Goal: Information Seeking & Learning: Learn about a topic

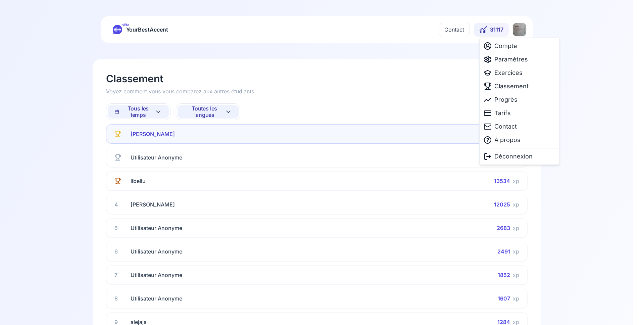
click at [517, 29] on html "bêta YourBestAccent Contact 31117 Classement Voyez comment vous vous comparez a…" at bounding box center [319, 162] width 639 height 325
click at [504, 58] on span "Paramètres" at bounding box center [512, 59] width 34 height 9
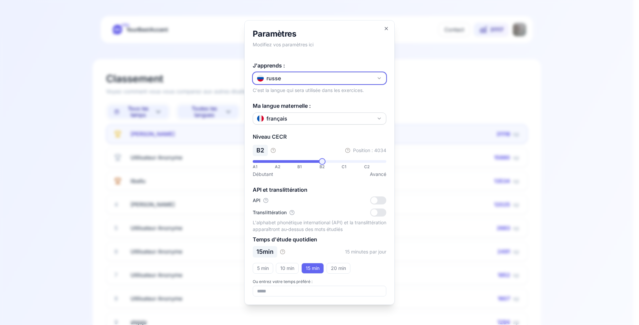
click at [322, 73] on button "russe" at bounding box center [320, 78] width 134 height 12
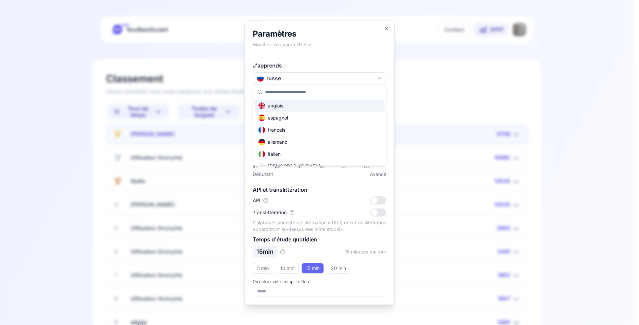
click at [299, 107] on div "anglais" at bounding box center [320, 106] width 130 height 12
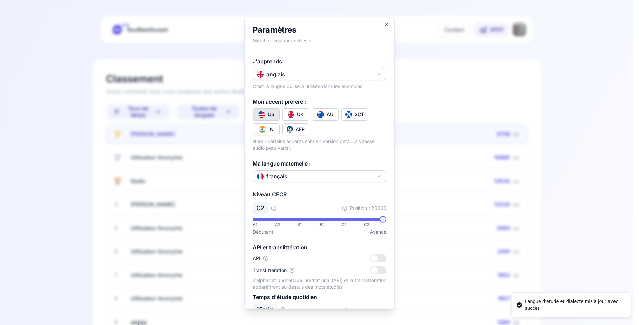
click at [55, 149] on div at bounding box center [319, 162] width 639 height 325
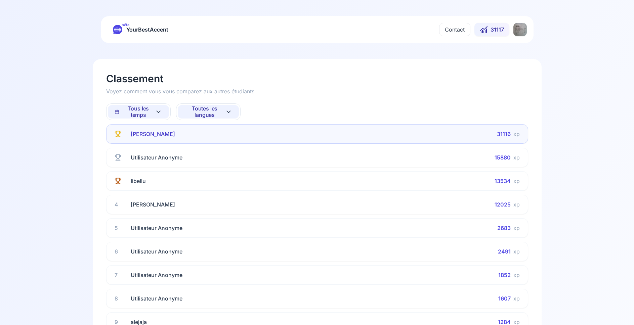
click at [519, 30] on html "bêta YourBestAccent Contact 31117 Classement Voyez comment vous vous comparez a…" at bounding box center [317, 162] width 634 height 325
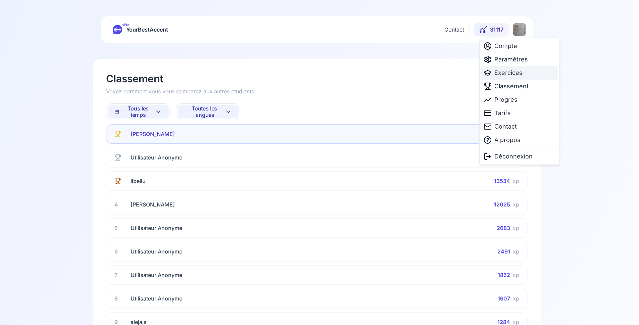
click at [502, 74] on span "Exercices" at bounding box center [509, 72] width 28 height 9
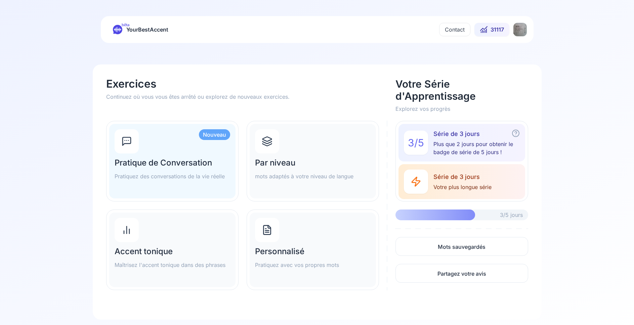
click at [308, 164] on h2 "Par niveau" at bounding box center [313, 163] width 116 height 11
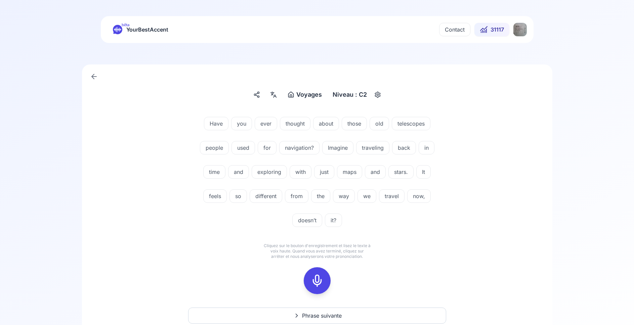
click at [310, 277] on div at bounding box center [317, 280] width 16 height 27
click at [316, 282] on icon at bounding box center [316, 280] width 13 height 13
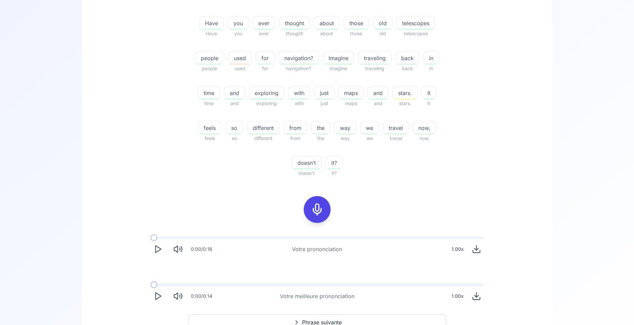
scroll to position [171, 0]
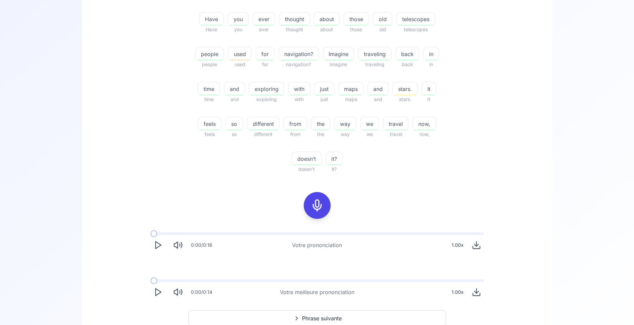
click at [318, 210] on icon at bounding box center [316, 205] width 13 height 13
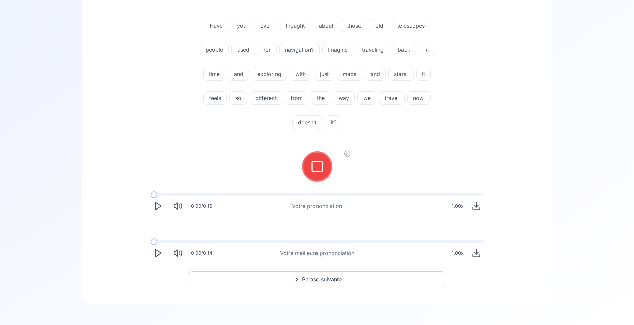
scroll to position [98, 0]
click at [314, 164] on icon at bounding box center [316, 166] width 13 height 13
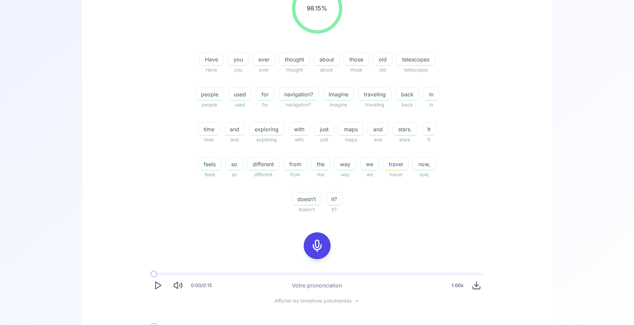
scroll to position [201, 0]
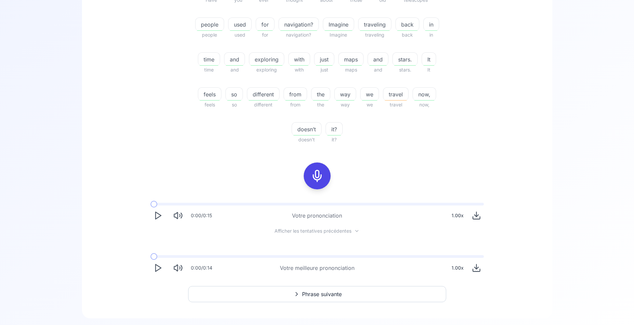
click at [157, 216] on icon "Play" at bounding box center [157, 215] width 9 height 9
click at [154, 270] on icon "Play" at bounding box center [157, 267] width 9 height 9
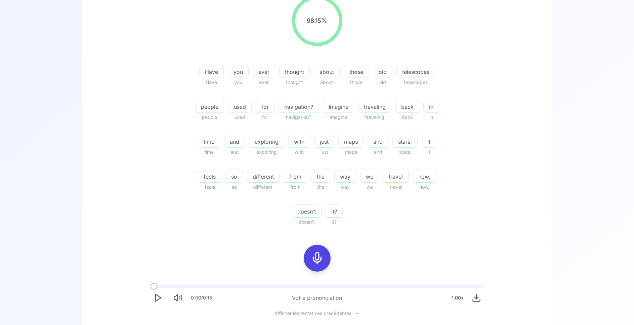
scroll to position [167, 0]
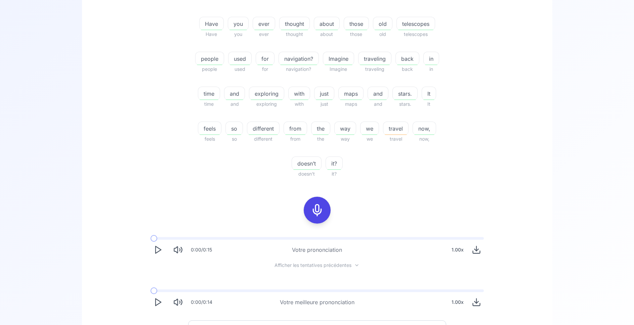
click at [321, 211] on icon at bounding box center [316, 210] width 13 height 13
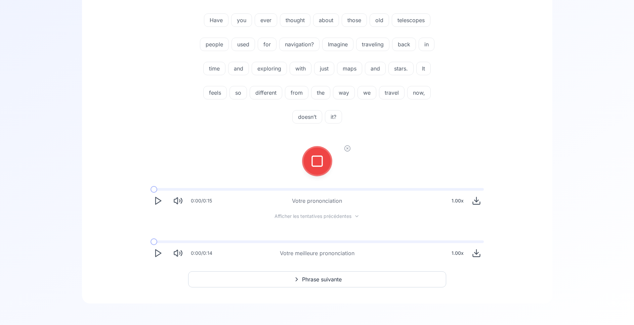
scroll to position [103, 0]
click at [321, 163] on icon at bounding box center [316, 161] width 13 height 13
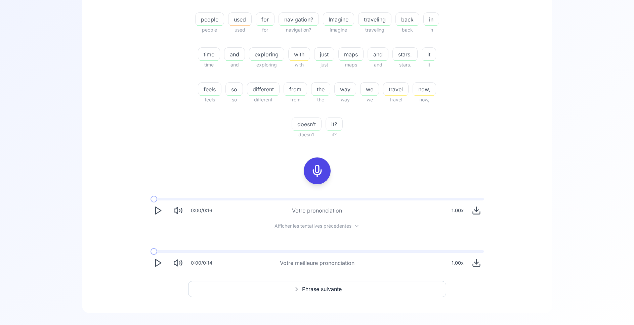
scroll to position [206, 0]
click at [311, 289] on span "Phrase suivante" at bounding box center [322, 289] width 40 height 8
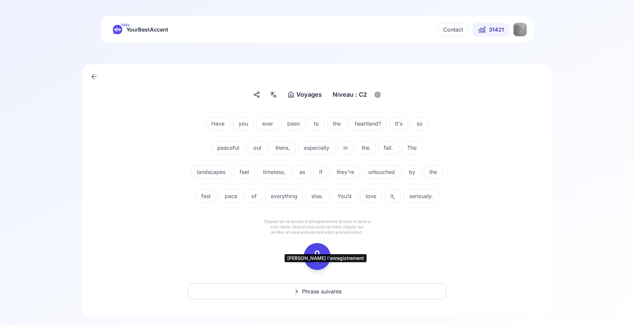
click at [308, 270] on button at bounding box center [317, 256] width 27 height 27
click at [321, 263] on icon at bounding box center [316, 256] width 13 height 13
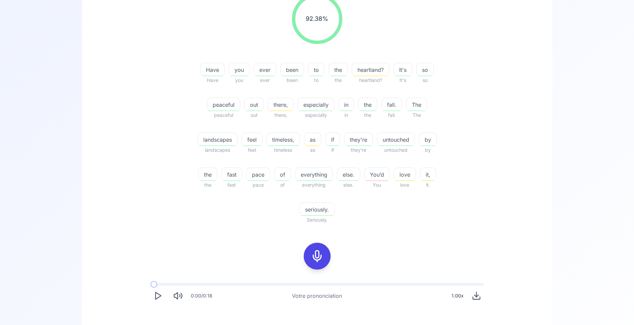
scroll to position [137, 0]
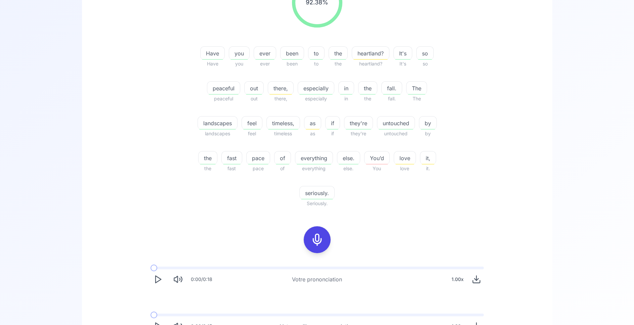
click at [313, 237] on icon at bounding box center [316, 239] width 13 height 13
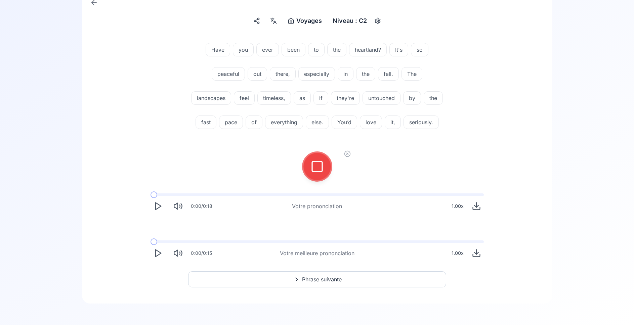
scroll to position [98, 0]
click at [323, 168] on icon at bounding box center [316, 166] width 13 height 13
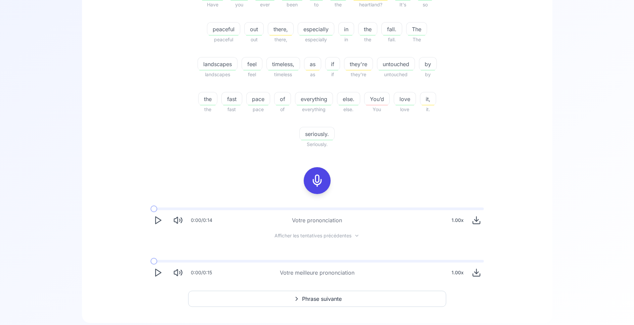
scroll to position [201, 0]
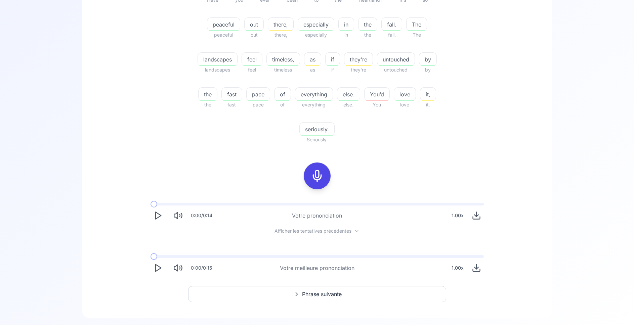
drag, startPoint x: 157, startPoint y: 266, endPoint x: 155, endPoint y: 215, distance: 51.1
click at [157, 264] on icon "Play" at bounding box center [157, 267] width 9 height 9
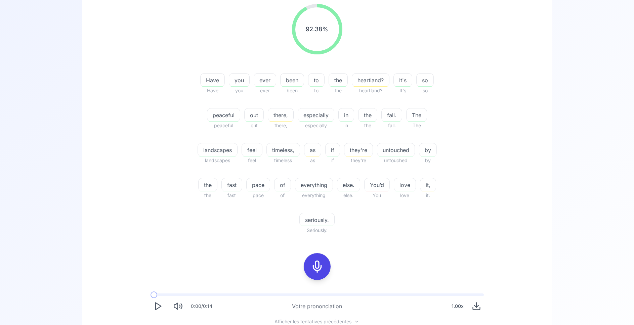
scroll to position [171, 0]
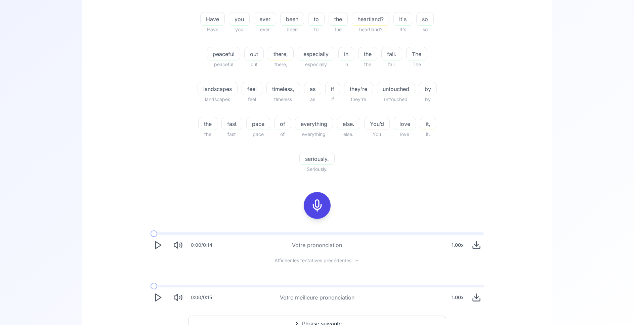
click at [303, 319] on button "Phrase suivante" at bounding box center [317, 324] width 258 height 16
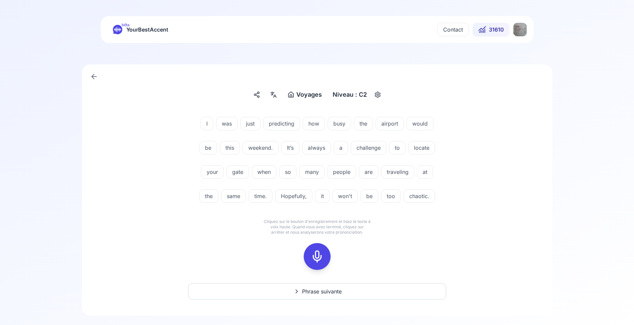
click at [321, 253] on icon at bounding box center [316, 256] width 13 height 13
click at [318, 256] on icon at bounding box center [316, 256] width 13 height 13
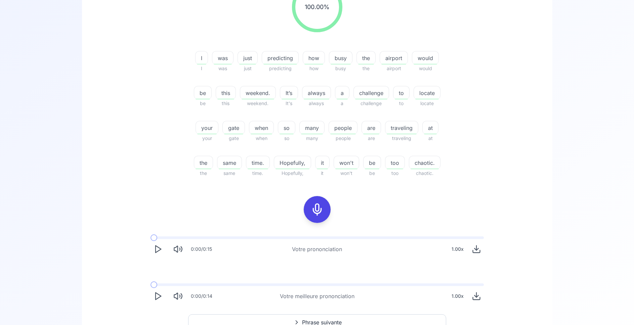
scroll to position [137, 0]
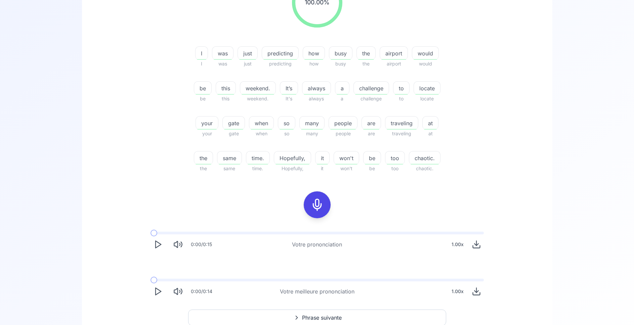
click at [158, 245] on icon "Play" at bounding box center [157, 244] width 9 height 9
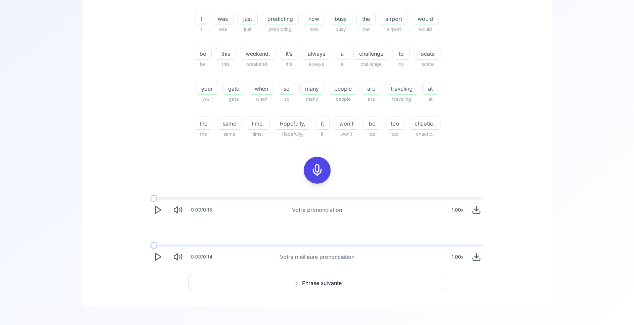
scroll to position [175, 0]
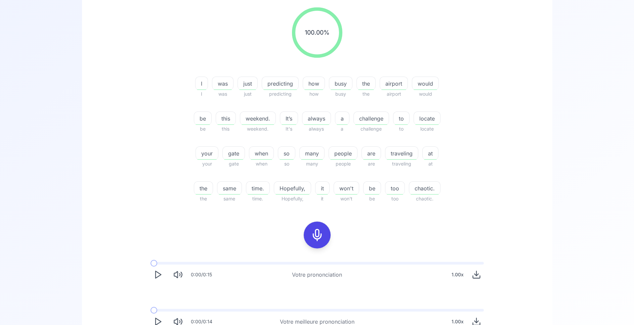
click at [313, 233] on icon at bounding box center [316, 234] width 13 height 13
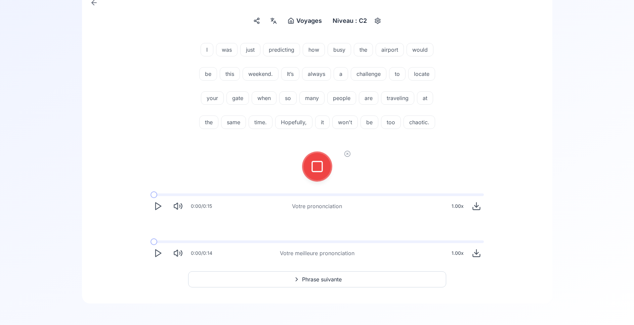
scroll to position [74, 0]
click at [319, 169] on icon at bounding box center [316, 166] width 13 height 13
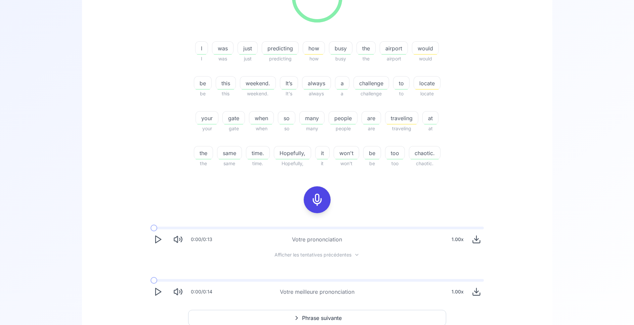
scroll to position [142, 0]
click at [160, 239] on icon "Play" at bounding box center [157, 238] width 9 height 9
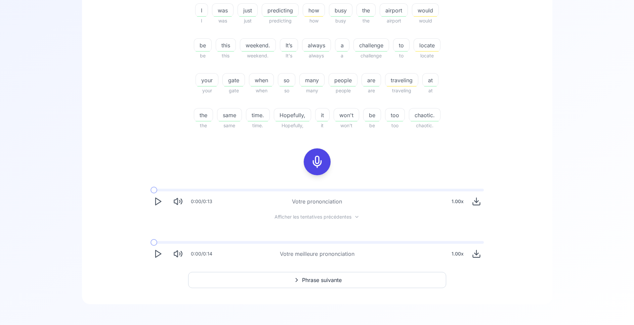
scroll to position [181, 0]
click at [162, 256] on icon "Play" at bounding box center [157, 253] width 9 height 9
click at [333, 282] on span "Phrase suivante" at bounding box center [322, 279] width 40 height 8
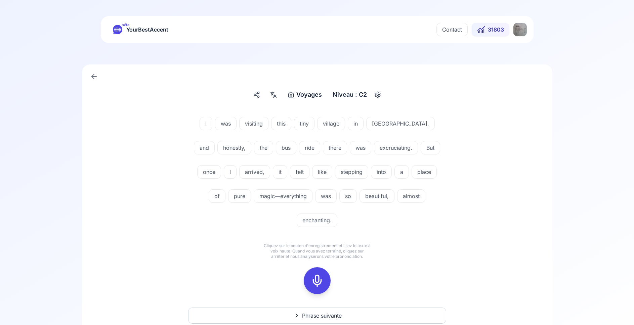
click at [321, 274] on icon at bounding box center [316, 280] width 13 height 13
click at [314, 274] on icon at bounding box center [316, 280] width 13 height 13
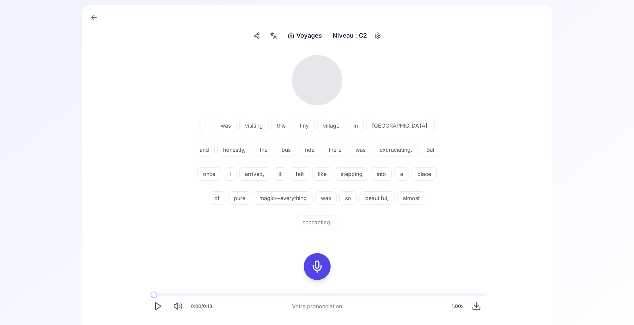
scroll to position [69, 0]
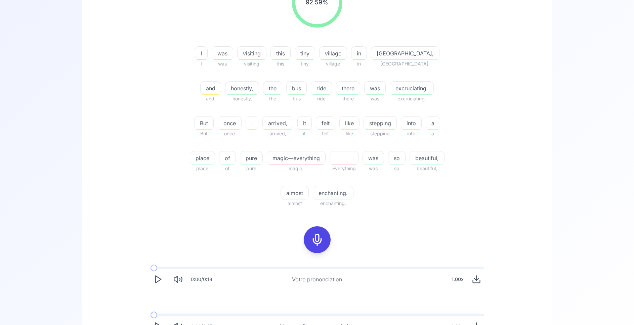
click at [317, 239] on icon at bounding box center [316, 239] width 13 height 13
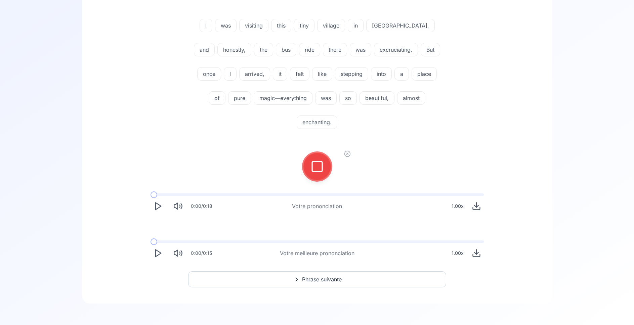
scroll to position [74, 0]
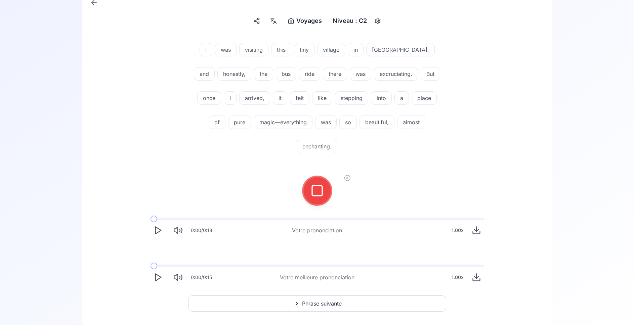
click at [317, 184] on icon at bounding box center [316, 190] width 13 height 13
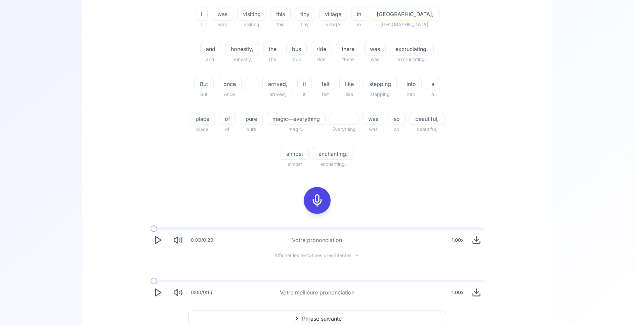
scroll to position [177, 0]
click at [158, 238] on polygon "Play" at bounding box center [158, 239] width 5 height 7
drag, startPoint x: 319, startPoint y: 200, endPoint x: 277, endPoint y: 195, distance: 41.8
click at [318, 200] on icon at bounding box center [316, 199] width 13 height 13
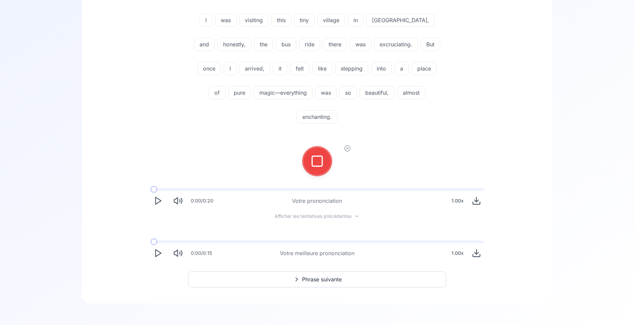
scroll to position [79, 0]
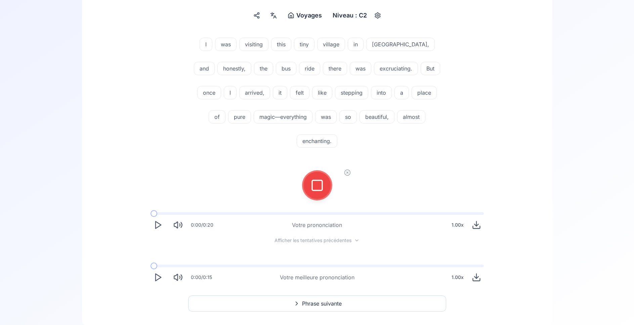
click at [316, 179] on icon at bounding box center [316, 185] width 13 height 13
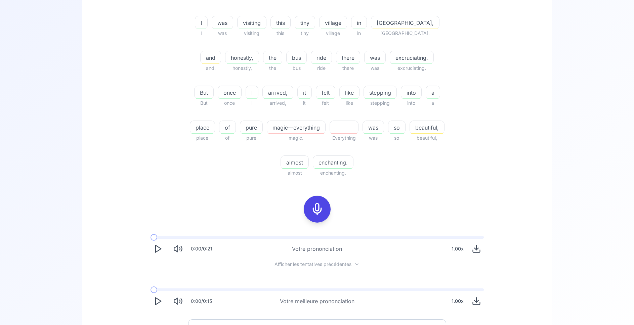
scroll to position [182, 0]
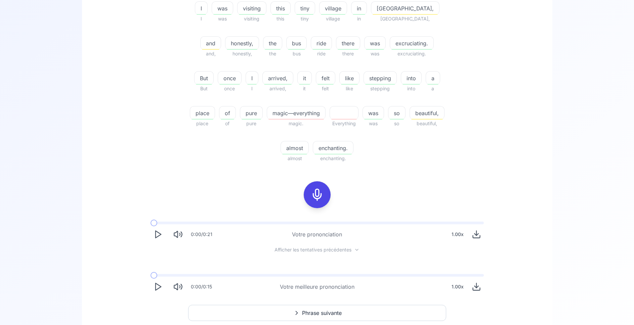
click at [154, 289] on icon "Play" at bounding box center [157, 286] width 9 height 9
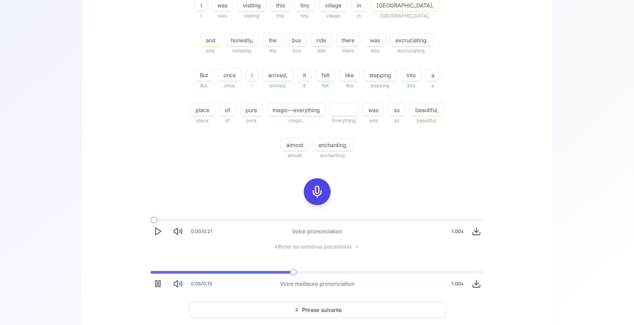
scroll to position [181, 0]
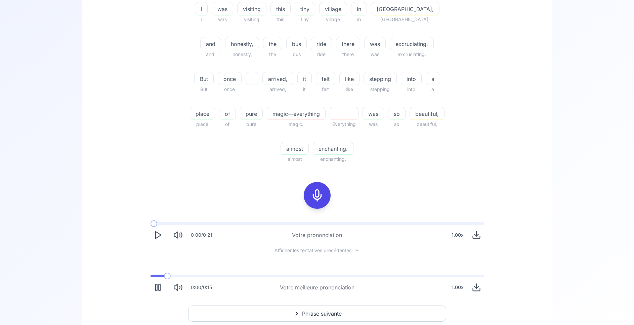
click at [163, 277] on span at bounding box center [157, 276] width 14 height 3
click at [156, 276] on span at bounding box center [153, 276] width 7 height 3
click at [392, 42] on span "excruciating." at bounding box center [411, 44] width 43 height 8
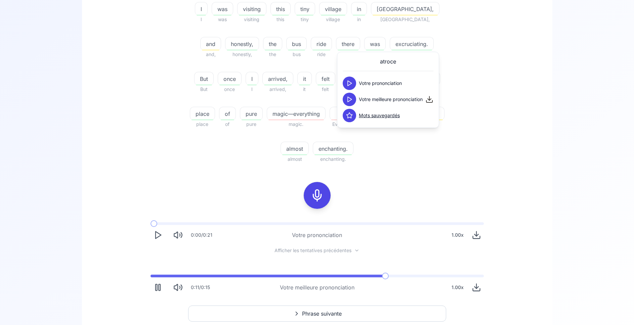
click at [123, 82] on div "91.67 % 91.67 % I I was was visiting visiting this this tiny tiny village villa…" at bounding box center [317, 113] width 438 height 373
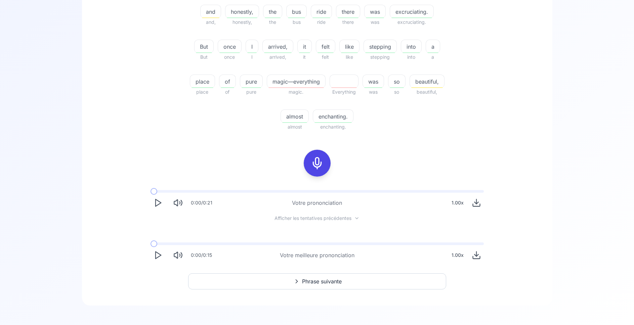
scroll to position [216, 0]
click at [358, 281] on button "Phrase suivante" at bounding box center [317, 279] width 258 height 16
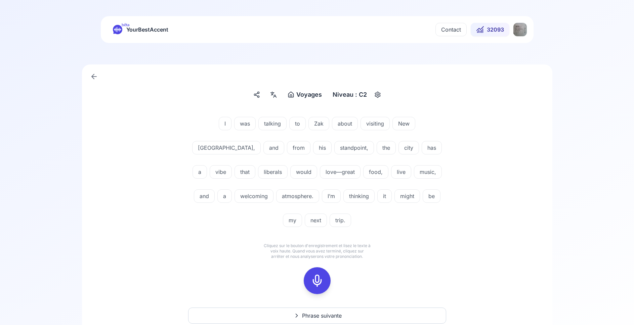
click at [314, 277] on icon at bounding box center [316, 280] width 13 height 13
click at [315, 274] on icon at bounding box center [316, 280] width 13 height 13
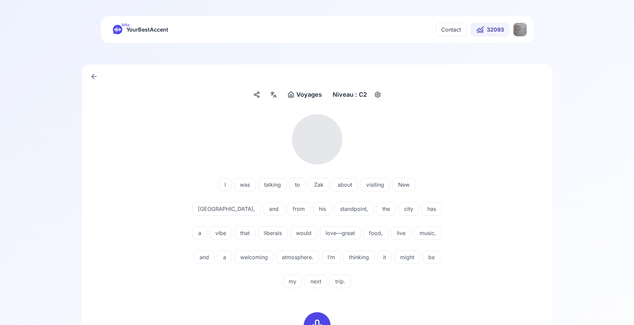
scroll to position [103, 0]
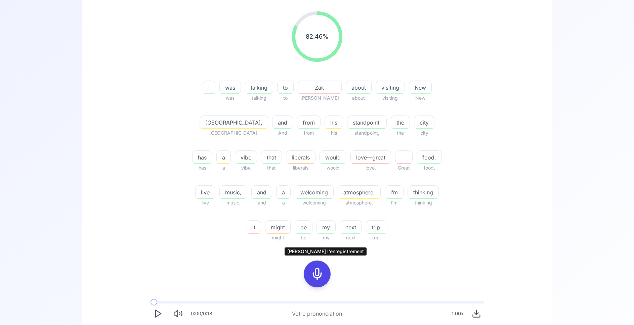
click at [319, 272] on icon at bounding box center [316, 273] width 13 height 13
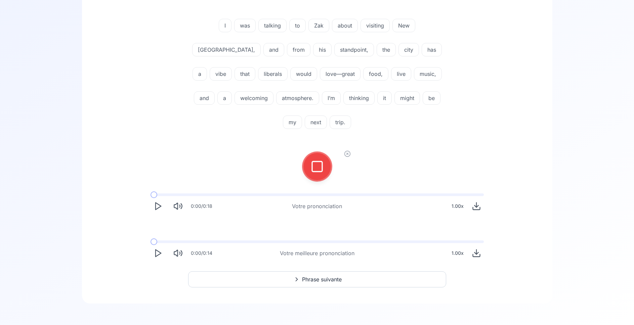
scroll to position [98, 0]
click at [348, 156] on icon at bounding box center [347, 153] width 7 height 7
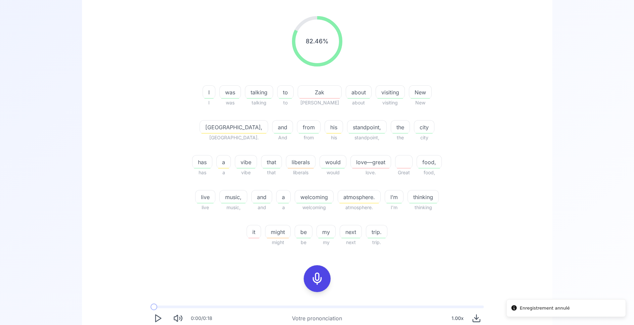
click at [319, 279] on icon at bounding box center [316, 278] width 13 height 13
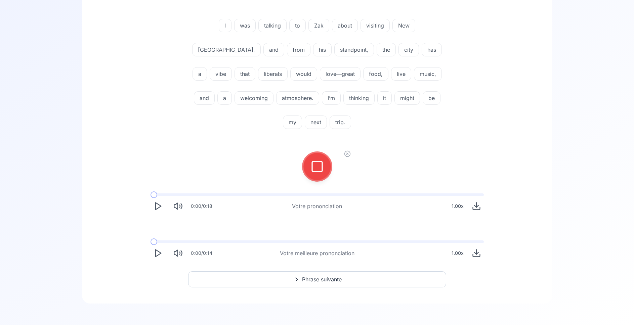
click at [307, 166] on button at bounding box center [317, 166] width 27 height 27
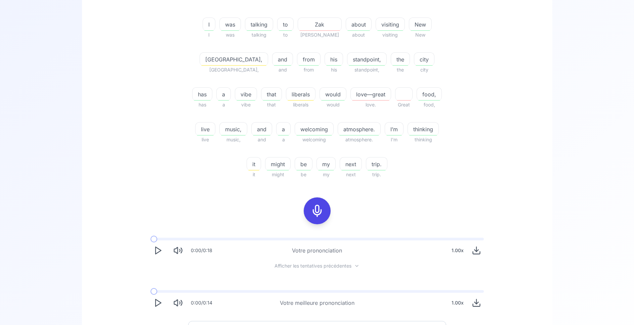
scroll to position [167, 0]
click at [156, 251] on polygon "Play" at bounding box center [158, 250] width 5 height 7
click at [157, 302] on icon "Play" at bounding box center [157, 302] width 9 height 9
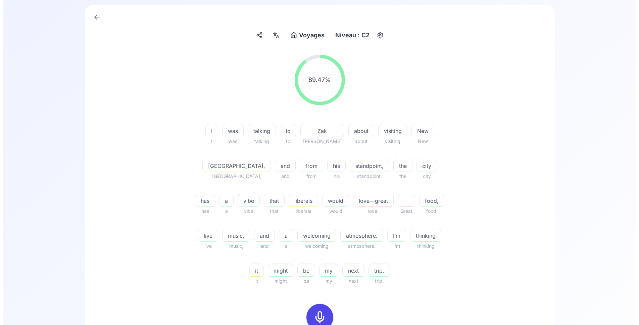
scroll to position [0, 0]
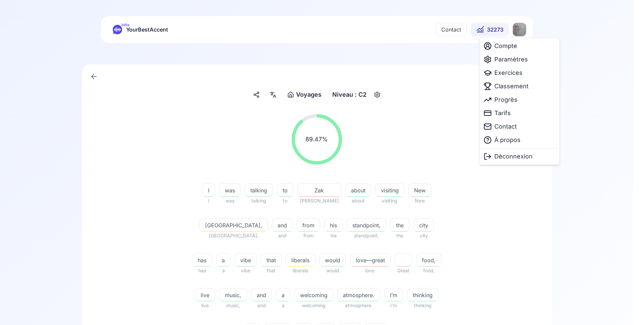
click at [516, 33] on html "bêta YourBestAccent Contact 32273 Voyages Voyages Niveau : C2 89.47 % 89.47 % I…" at bounding box center [319, 162] width 639 height 325
click at [513, 85] on span "Classement" at bounding box center [512, 86] width 34 height 9
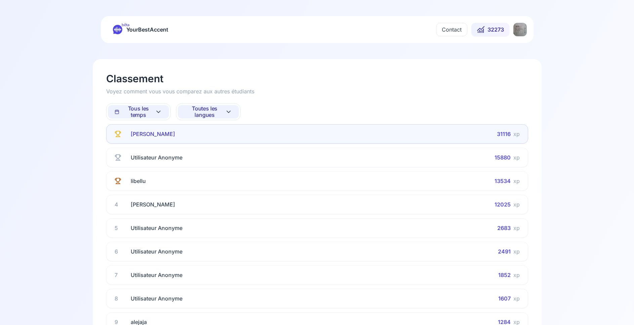
click at [209, 110] on span "Toutes les langues" at bounding box center [204, 111] width 41 height 13
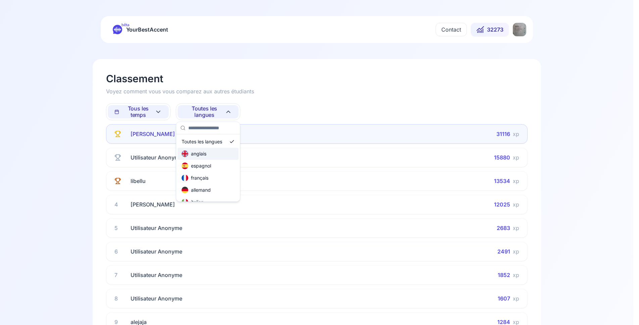
click at [211, 153] on div "anglais" at bounding box center [208, 154] width 61 height 12
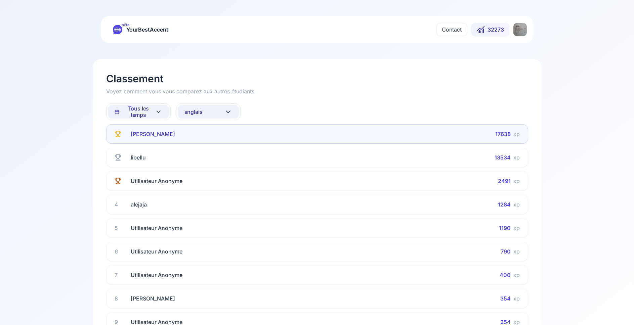
click at [138, 112] on span "Tous les temps" at bounding box center [135, 111] width 41 height 13
click at [146, 143] on div "Cette semaine" at bounding box center [132, 141] width 40 height 7
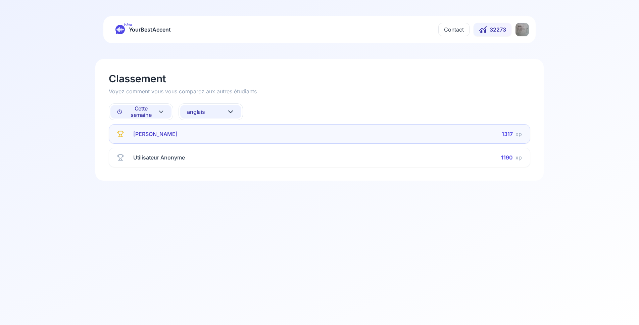
click at [206, 112] on button "anglais" at bounding box center [210, 111] width 61 height 13
click at [209, 189] on div "allemand" at bounding box center [198, 190] width 29 height 7
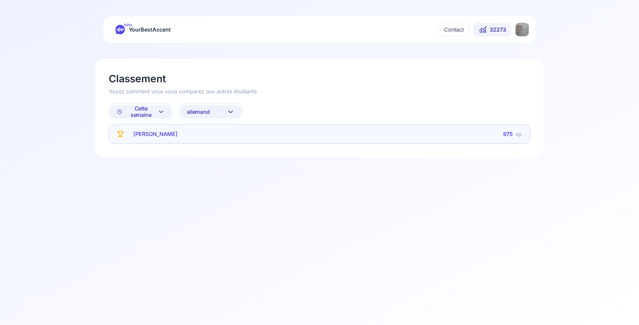
click at [201, 110] on span "allemand" at bounding box center [198, 112] width 23 height 6
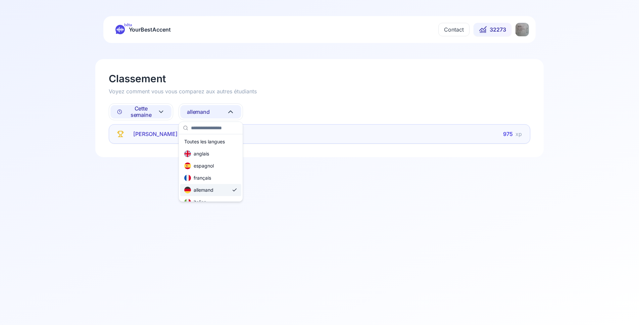
scroll to position [40, 0]
click at [209, 197] on div "russe" at bounding box center [210, 198] width 61 height 12
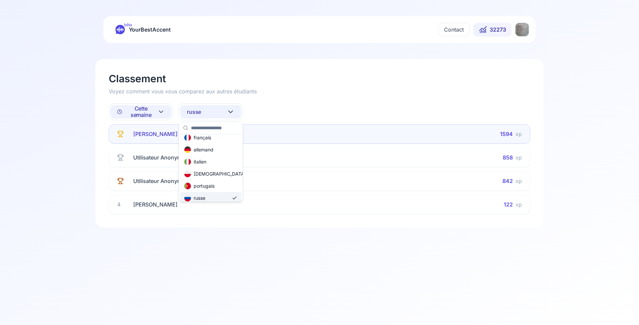
scroll to position [0, 0]
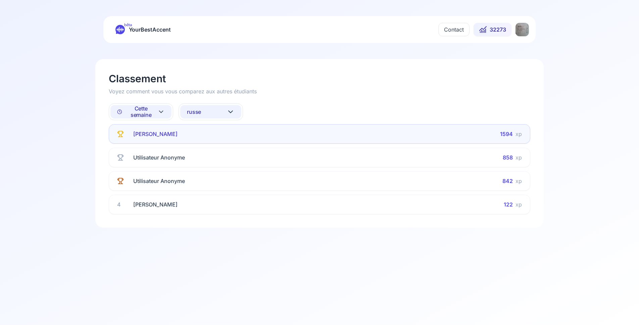
click at [147, 110] on span "Cette semaine" at bounding box center [137, 111] width 40 height 13
click at [148, 131] on div "Tous les temps" at bounding box center [135, 129] width 41 height 7
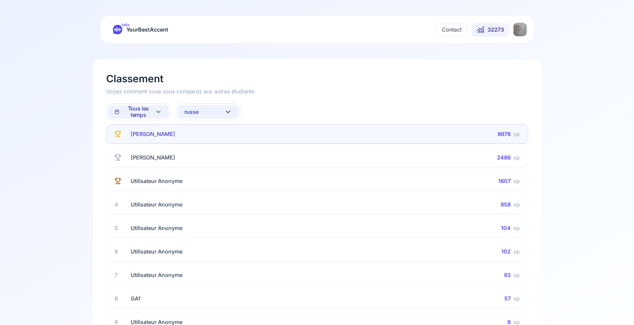
click at [208, 112] on button "russe" at bounding box center [208, 111] width 61 height 13
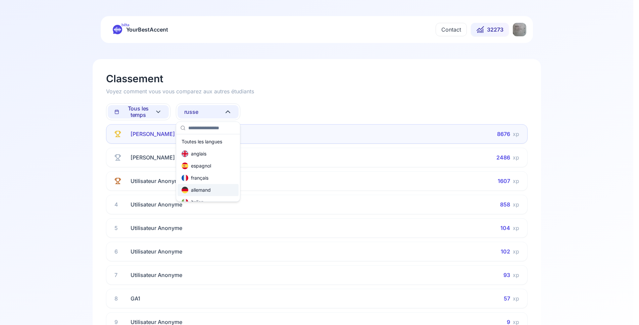
click at [206, 187] on div "allemand" at bounding box center [196, 190] width 29 height 7
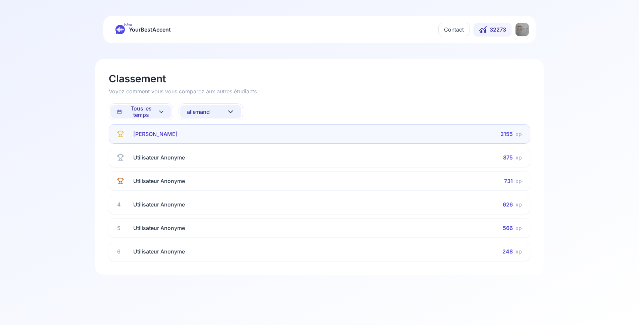
click at [202, 112] on span "allemand" at bounding box center [198, 112] width 23 height 6
click at [210, 155] on div "anglais" at bounding box center [210, 154] width 61 height 12
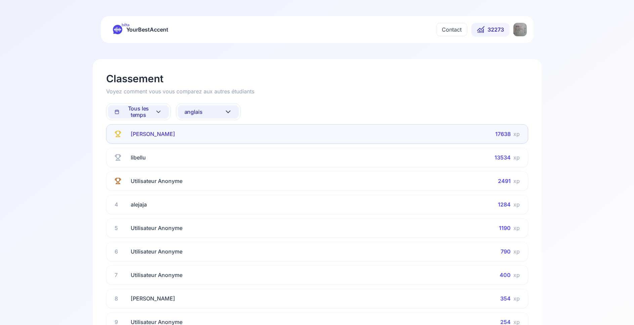
click at [79, 99] on main "Classement Voyez comment vous vous comparez aux autres étudiants Tous les temps…" at bounding box center [317, 261] width 634 height 436
click at [523, 29] on html "bêta YourBestAccent Contact 32273 Classement Voyez comment vous vous comparez a…" at bounding box center [319, 162] width 639 height 325
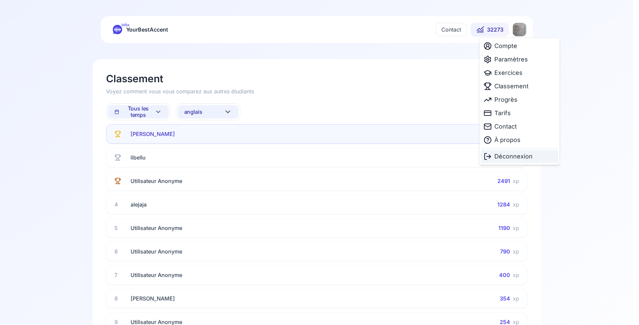
click at [511, 157] on span "Déconnexion" at bounding box center [514, 156] width 38 height 9
